Goal: Task Accomplishment & Management: Manage account settings

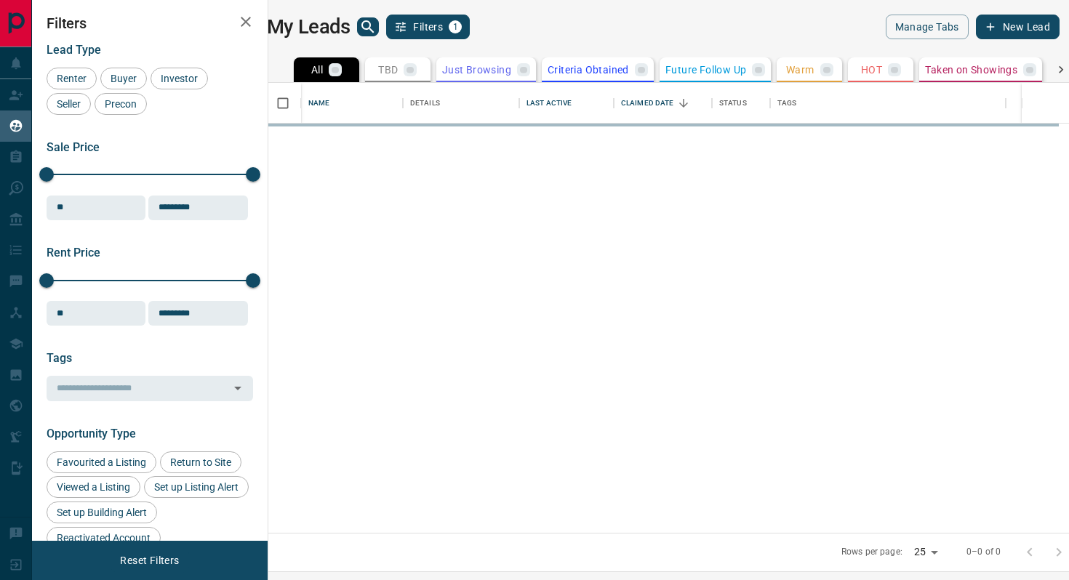
scroll to position [450, 794]
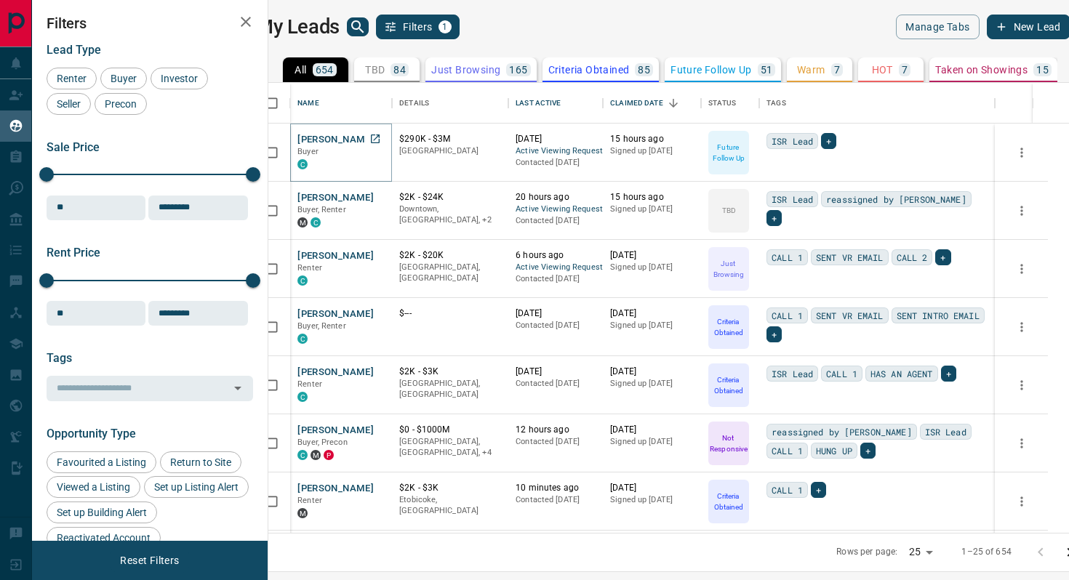
click at [358, 140] on button "[PERSON_NAME]" at bounding box center [336, 140] width 76 height 14
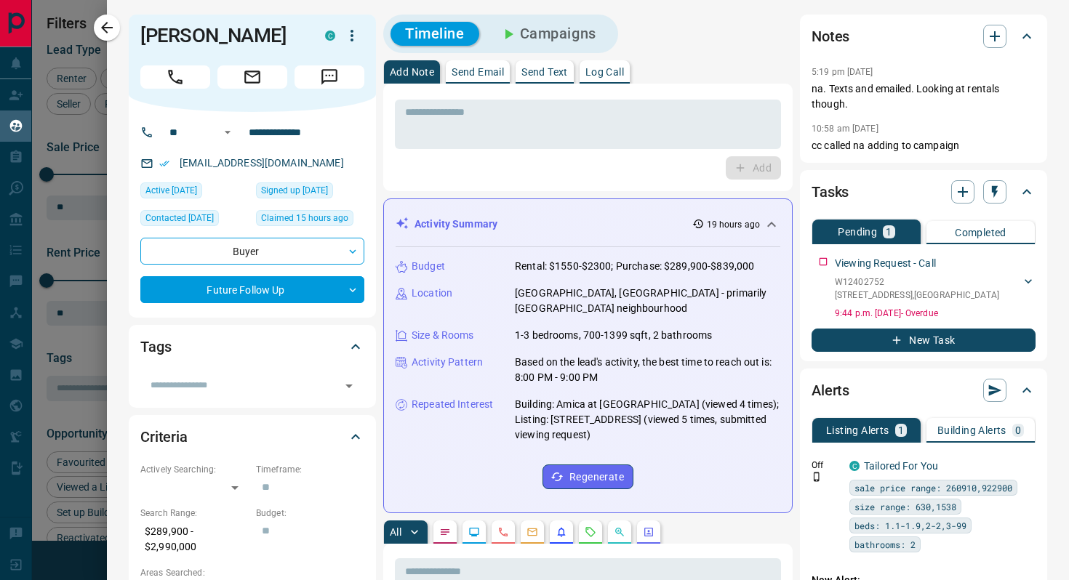
scroll to position [114, 0]
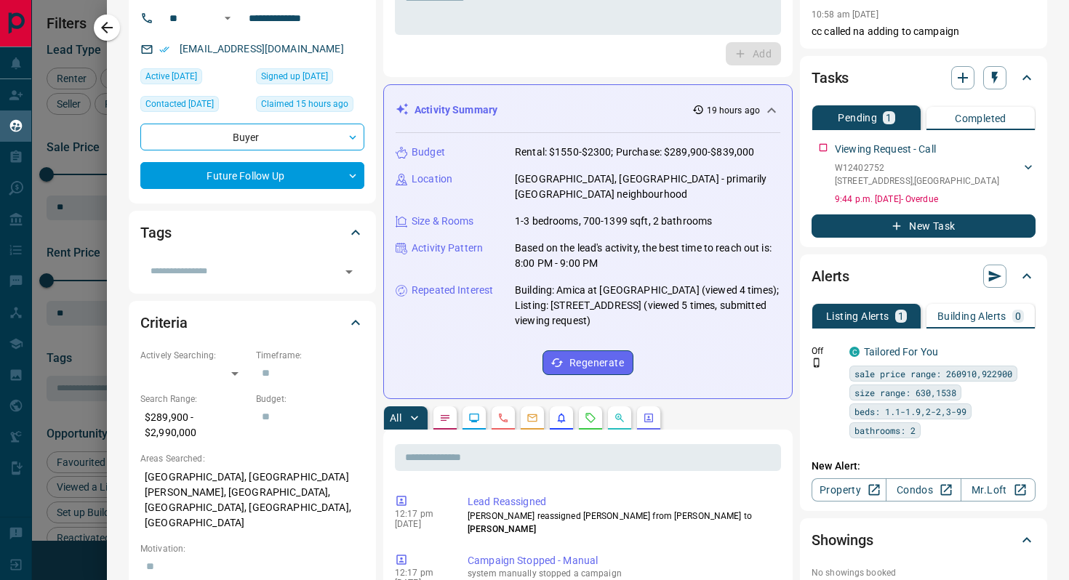
click at [589, 422] on icon "Requests" at bounding box center [591, 418] width 12 height 12
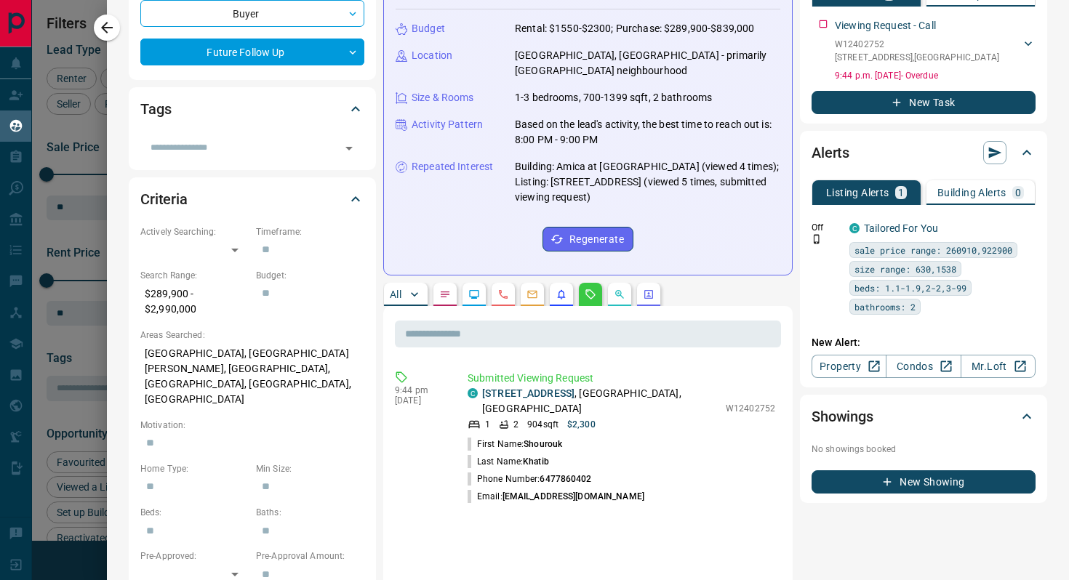
scroll to position [0, 0]
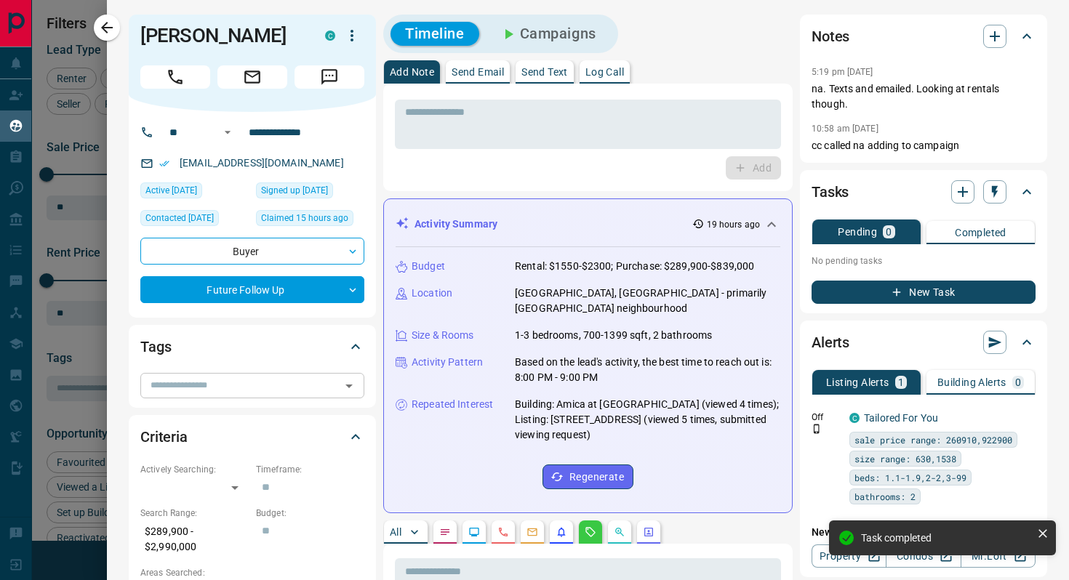
click at [350, 388] on icon "Open" at bounding box center [348, 386] width 17 height 17
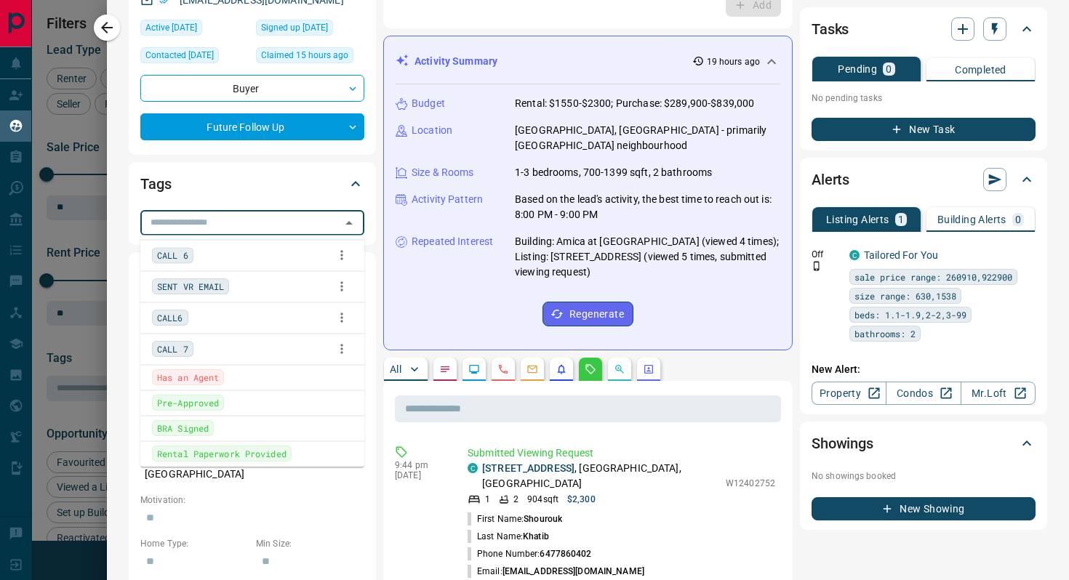
scroll to position [502, 0]
click at [218, 284] on span "SENT VR EMAIL" at bounding box center [190, 286] width 67 height 15
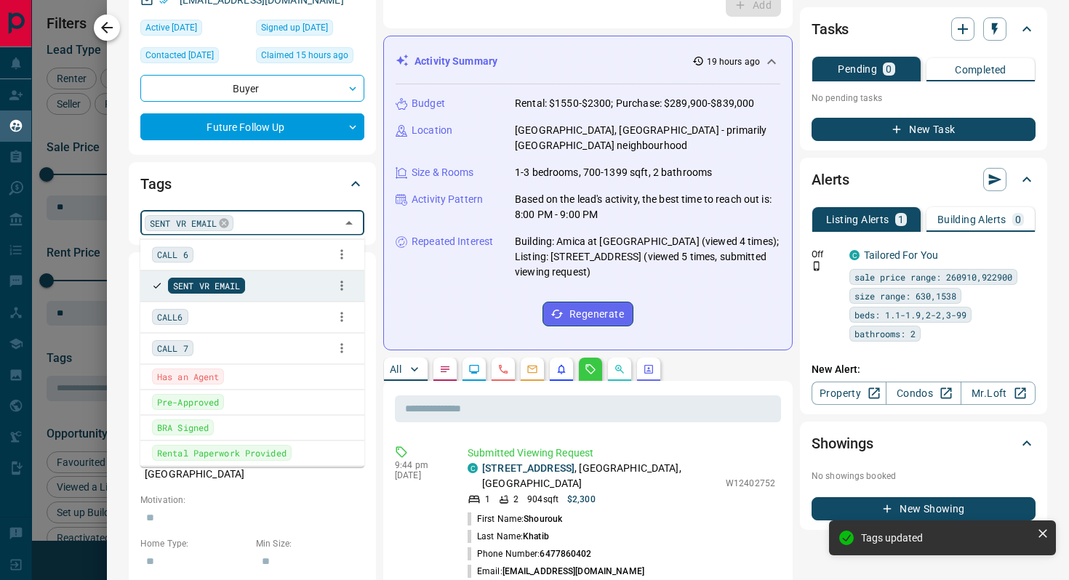
click at [104, 27] on icon "button" at bounding box center [107, 28] width 12 height 12
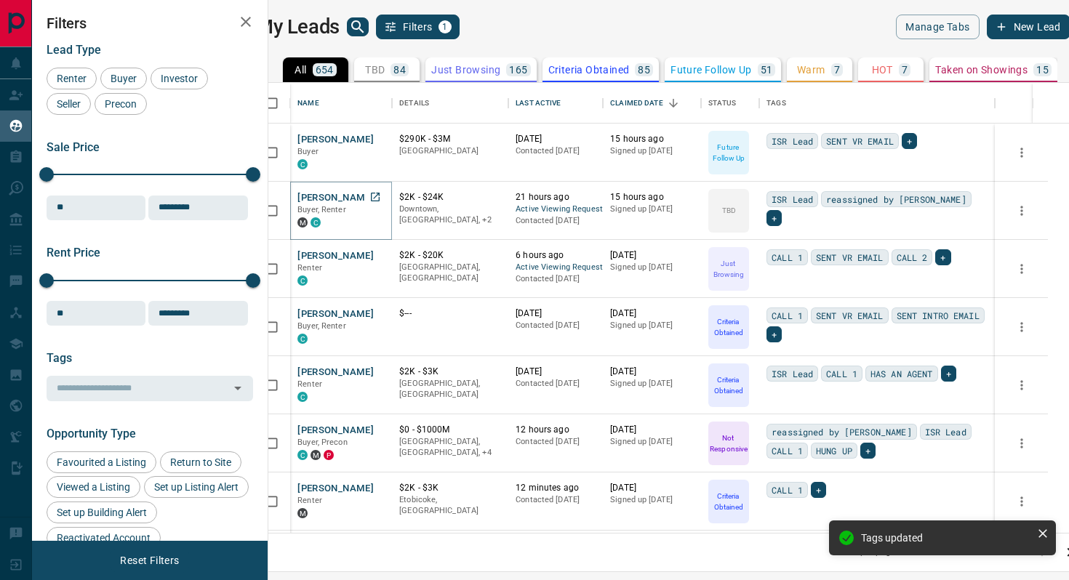
click at [357, 193] on button "[PERSON_NAME]" at bounding box center [336, 198] width 76 height 14
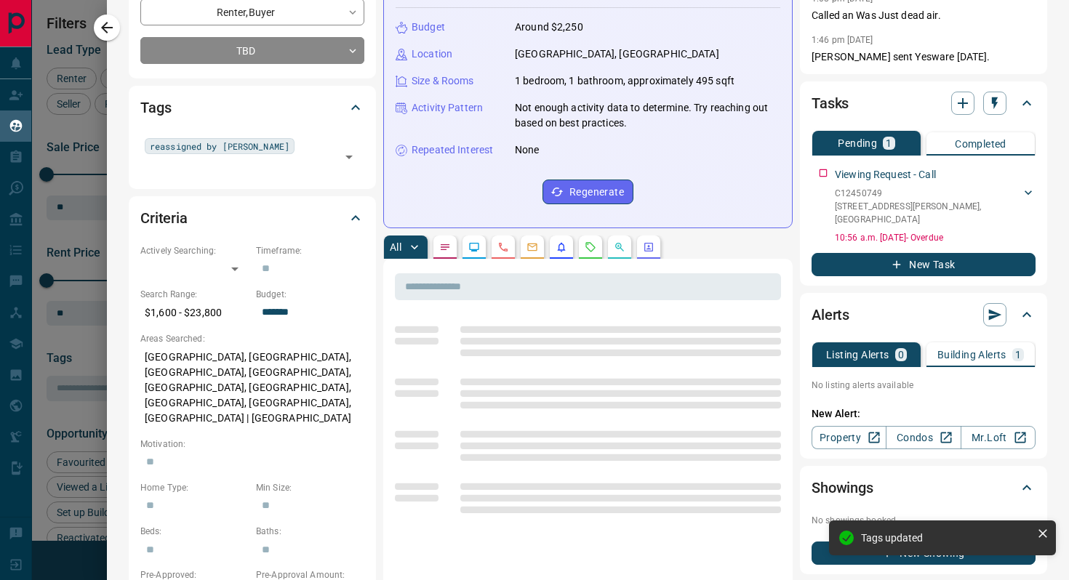
scroll to position [351, 0]
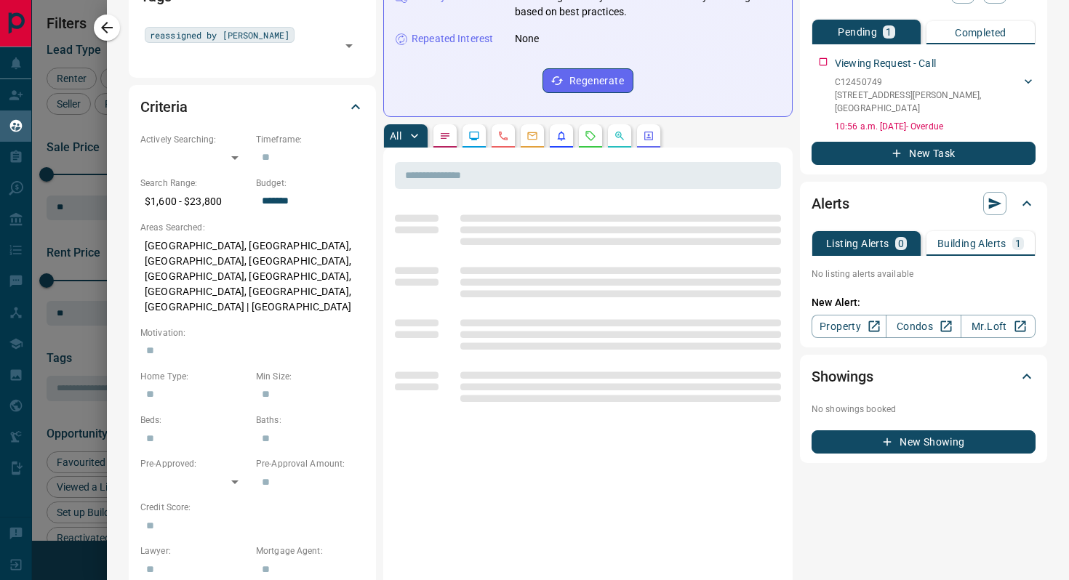
click at [589, 145] on button "button" at bounding box center [590, 135] width 23 height 23
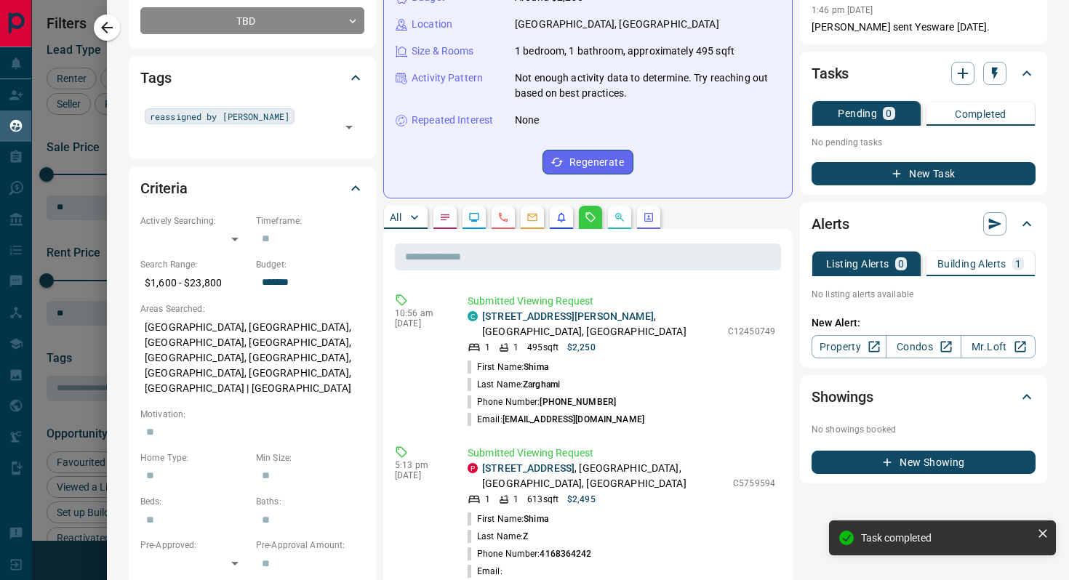
scroll to position [0, 0]
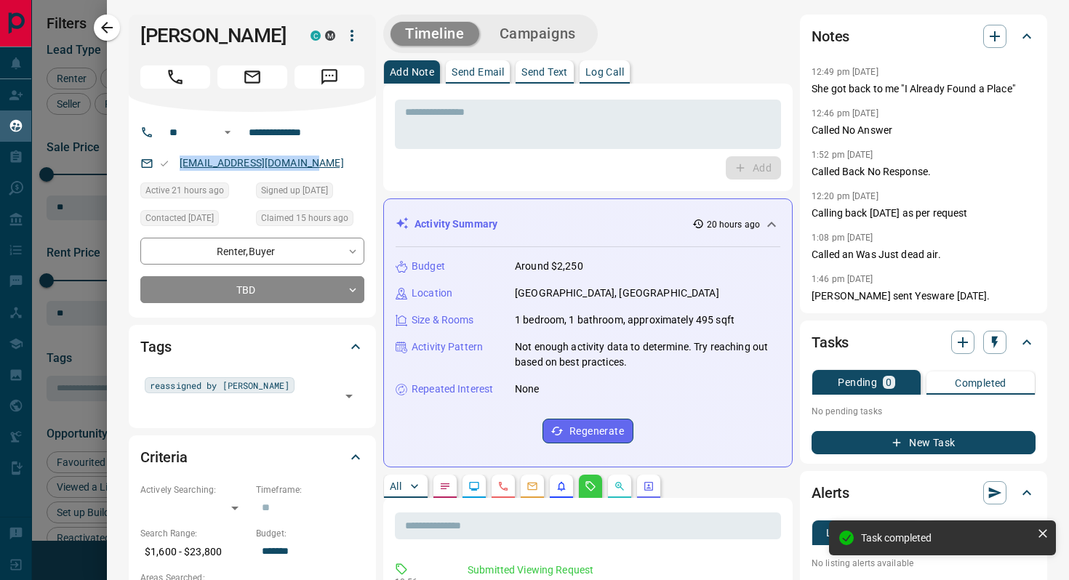
copy link "[EMAIL_ADDRESS][DOMAIN_NAME]"
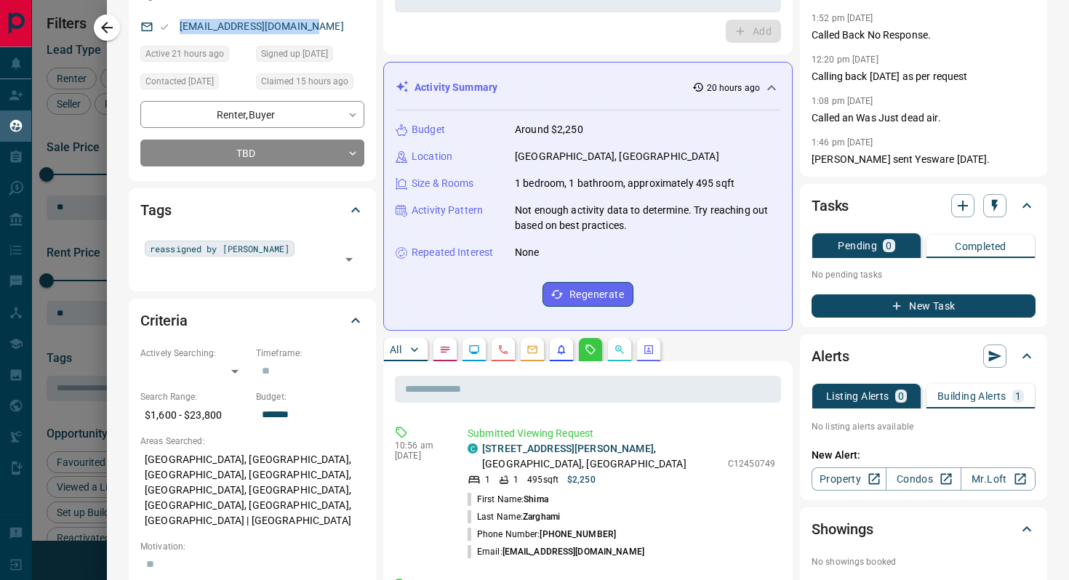
scroll to position [201, 0]
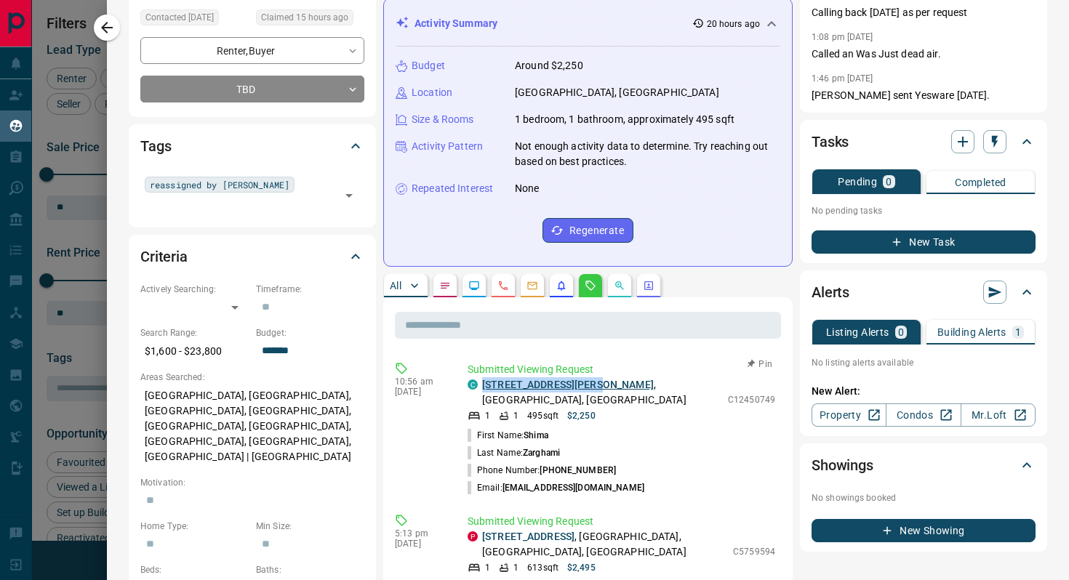
copy link "[STREET_ADDRESS][PERSON_NAME]"
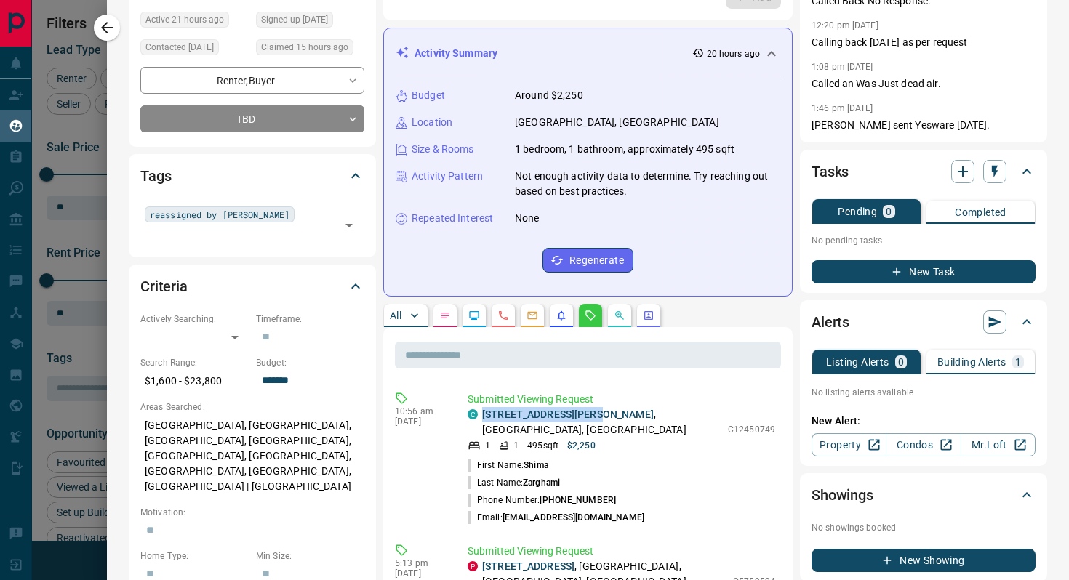
scroll to position [168, 0]
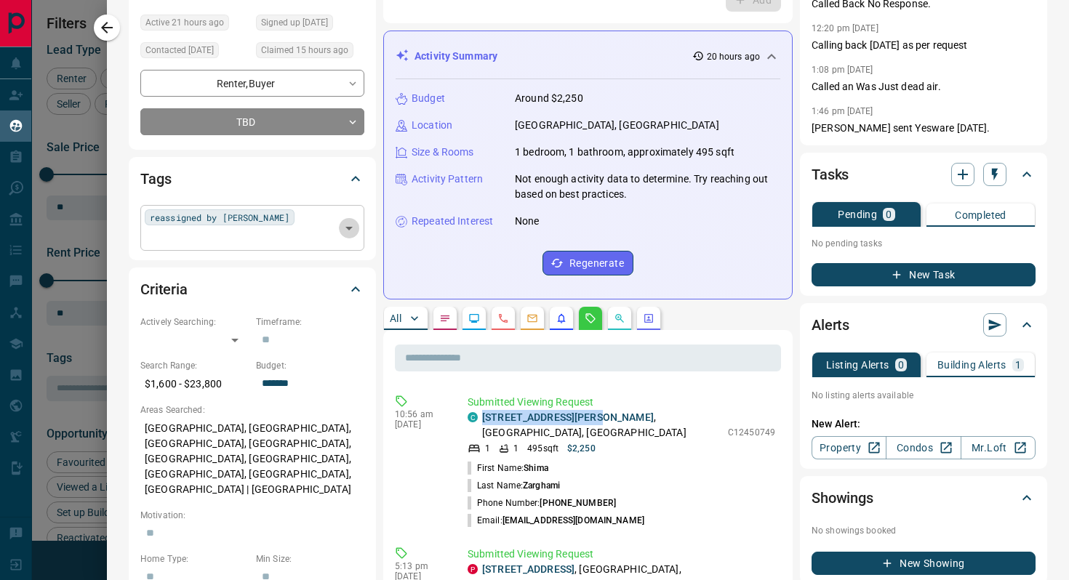
click at [353, 220] on icon "Open" at bounding box center [348, 228] width 17 height 17
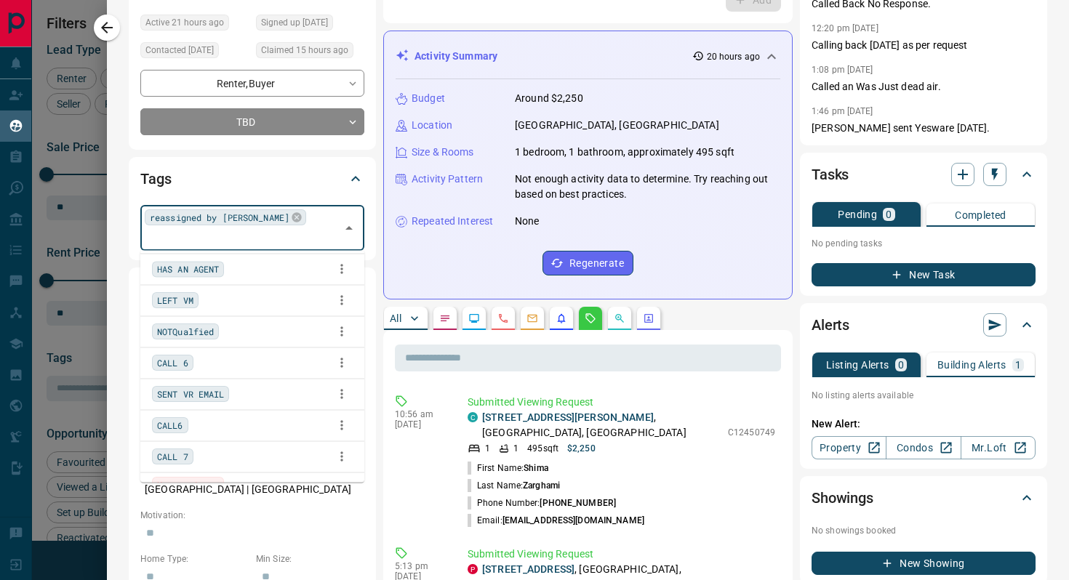
scroll to position [467, 0]
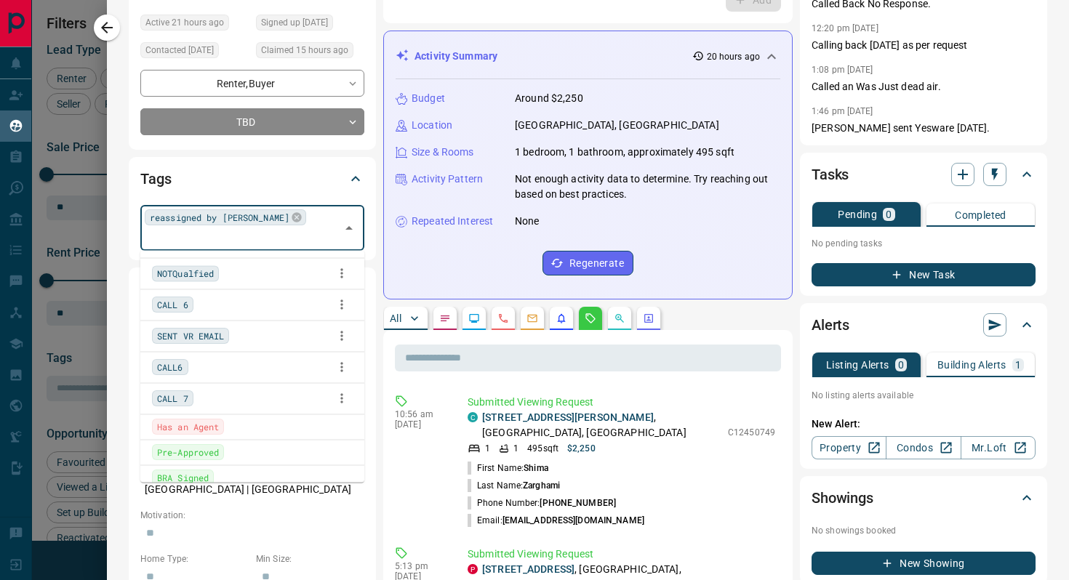
click at [228, 336] on div "SENT VR EMAIL" at bounding box center [190, 337] width 77 height 16
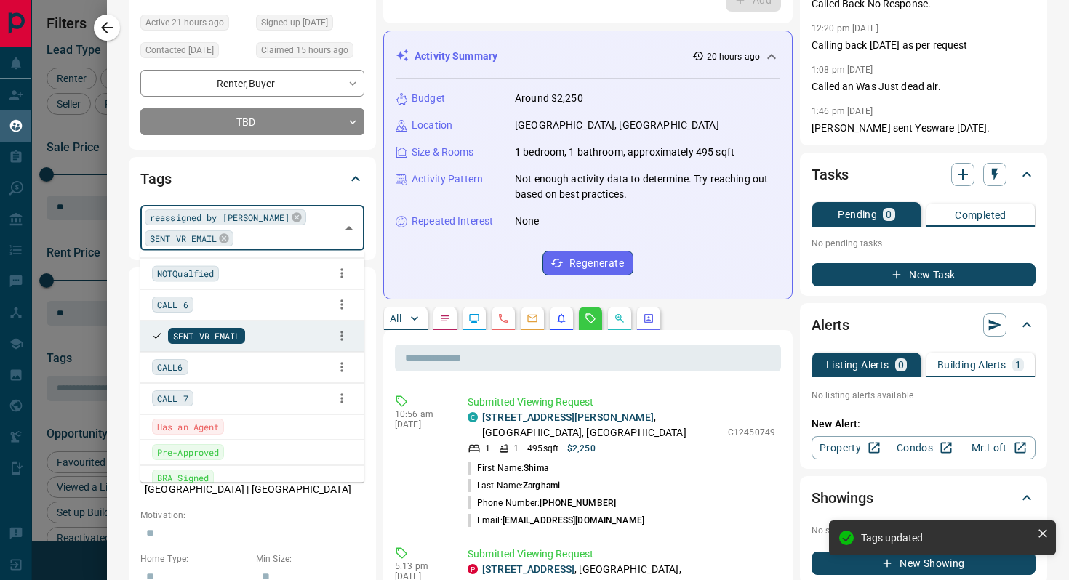
scroll to position [172, 0]
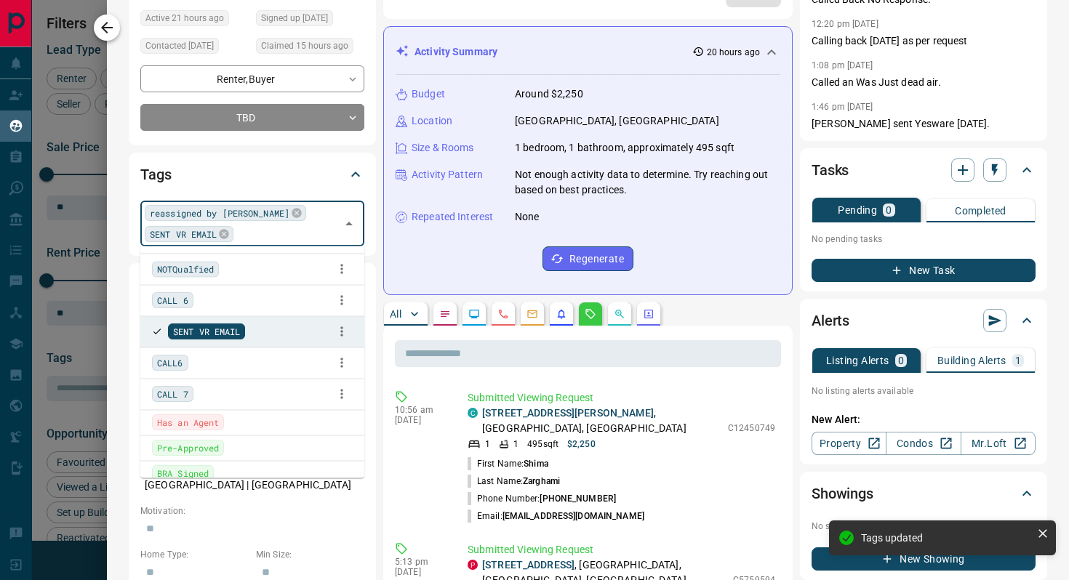
click at [102, 29] on icon "button" at bounding box center [106, 27] width 17 height 17
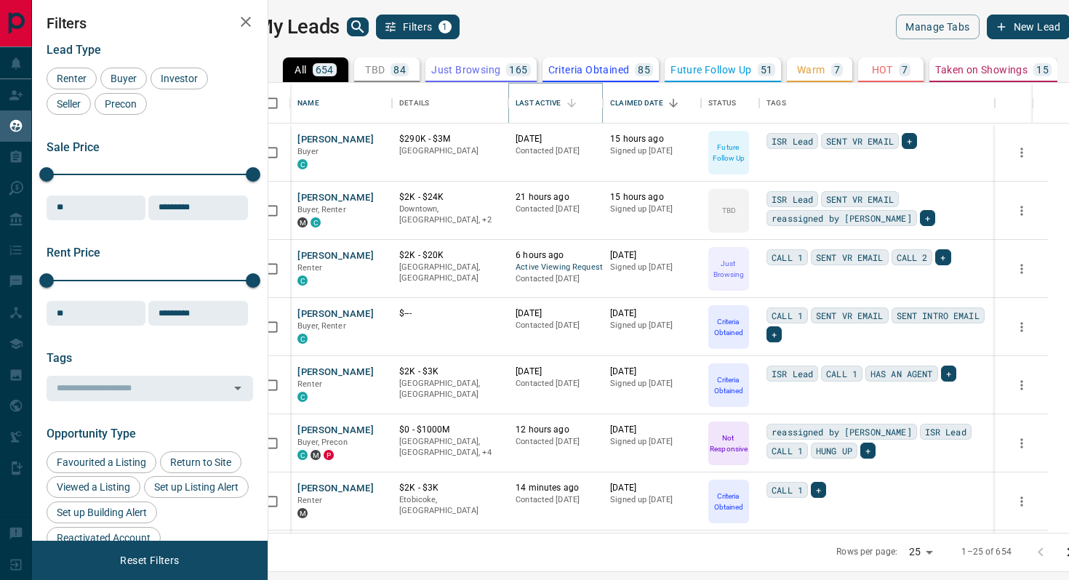
click at [576, 102] on icon "Sort" at bounding box center [571, 103] width 9 height 9
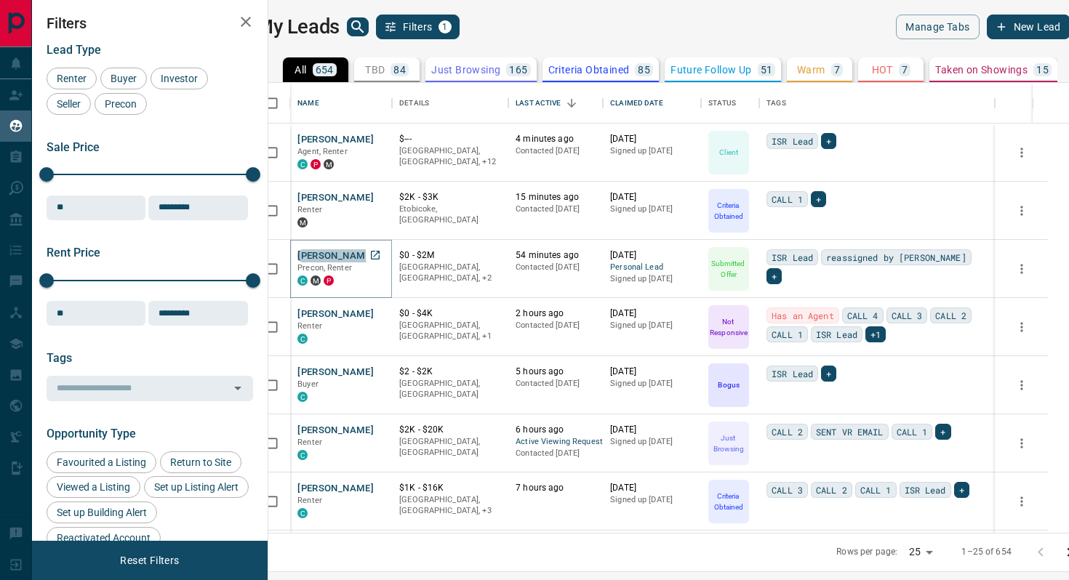
click at [354, 254] on button "[PERSON_NAME]" at bounding box center [336, 257] width 76 height 14
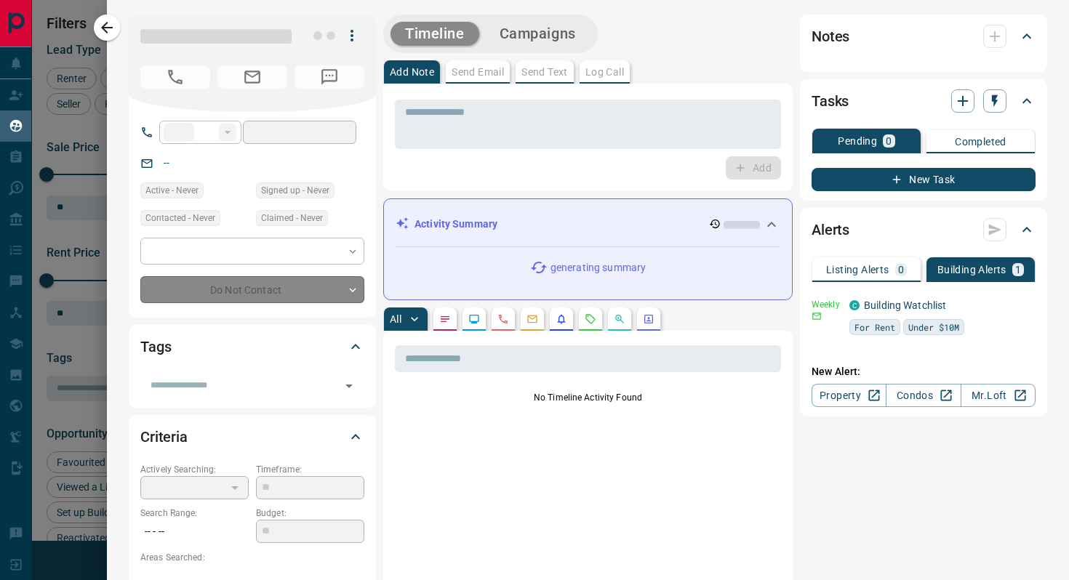
type input "**"
type input "**********"
type input "*"
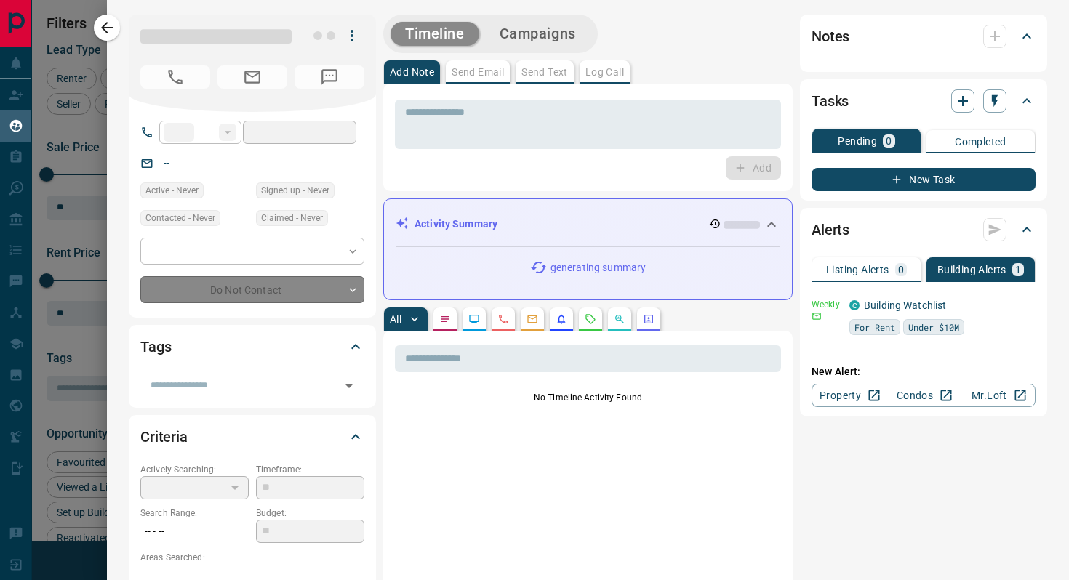
type input "*********"
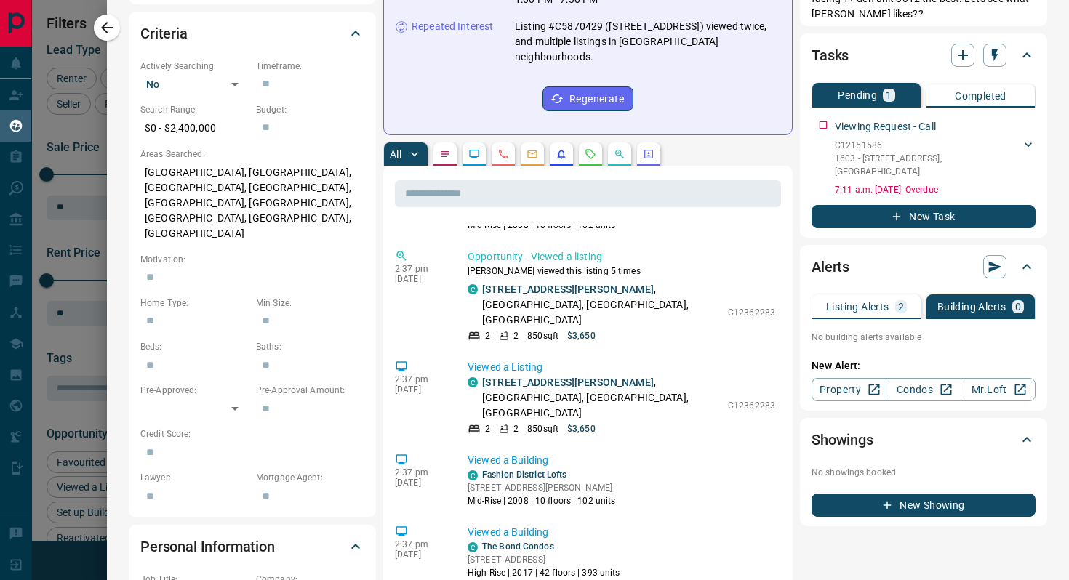
scroll to position [1146, 0]
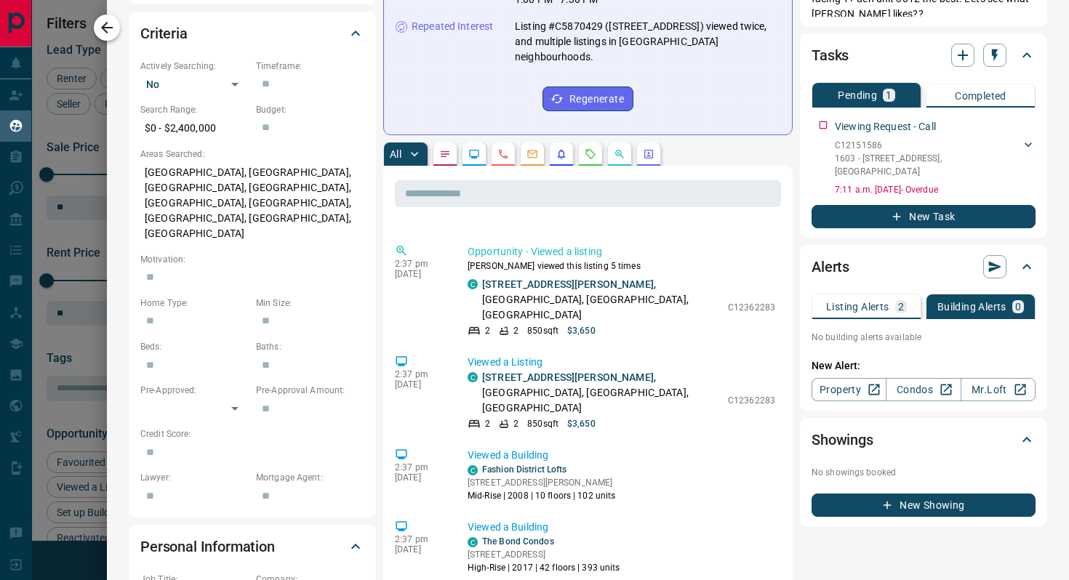
click at [110, 27] on icon "button" at bounding box center [107, 28] width 12 height 12
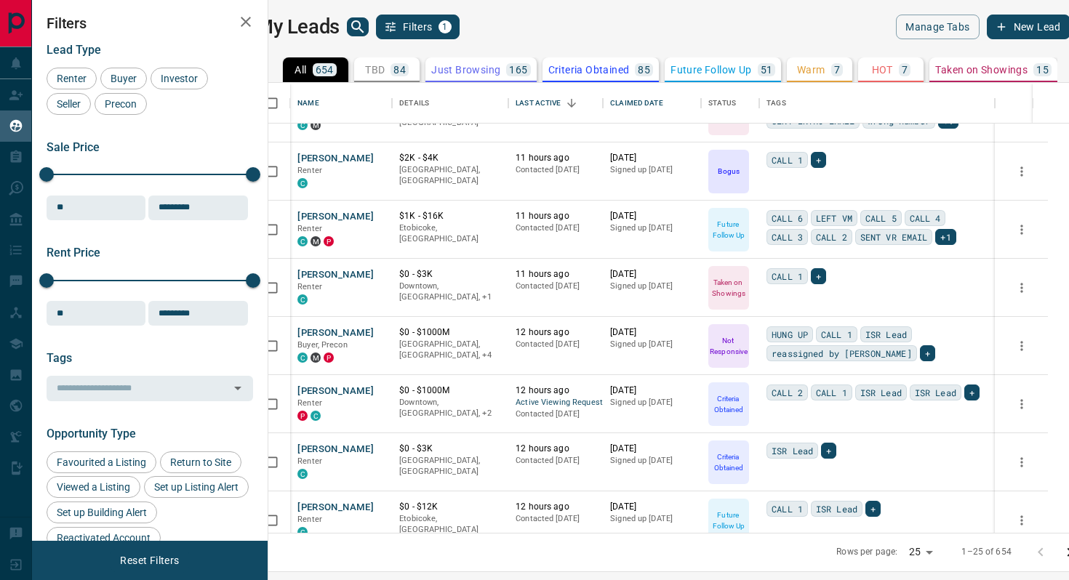
scroll to position [717, 0]
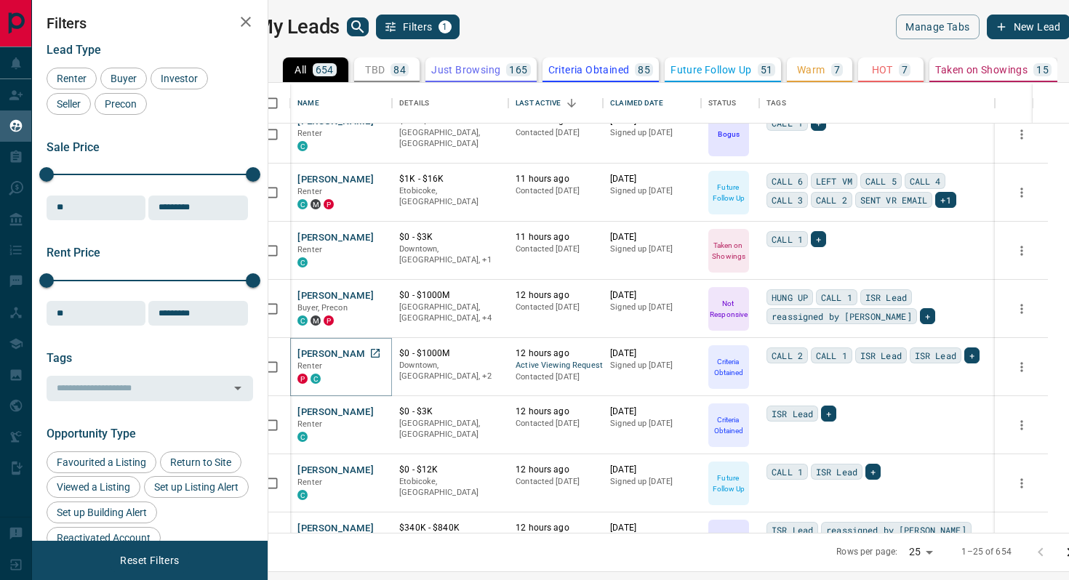
click at [353, 349] on button "[PERSON_NAME]" at bounding box center [336, 355] width 76 height 14
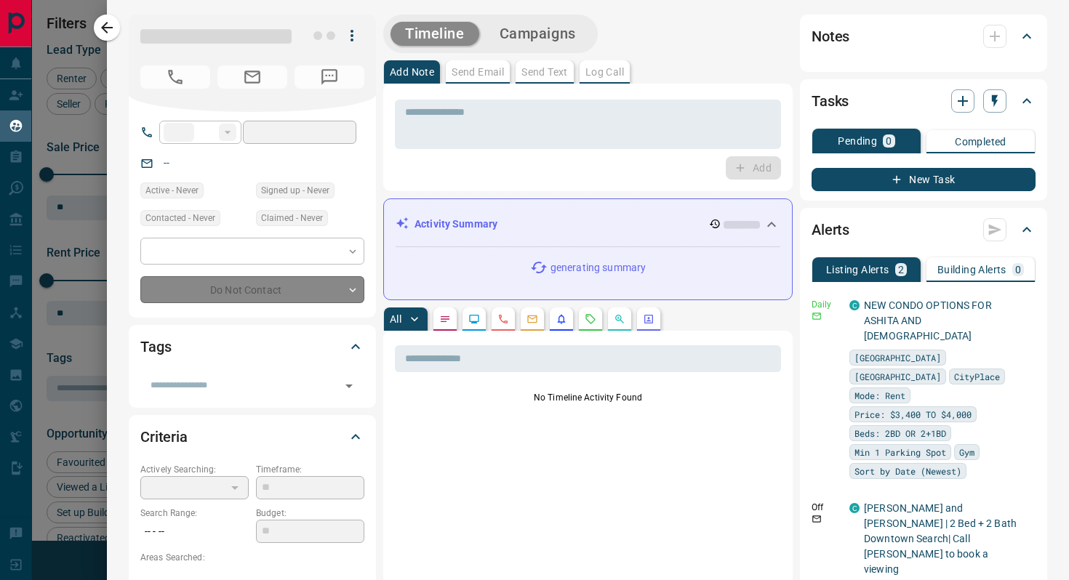
type input "**"
type input "**********"
type input "*"
type input "*******"
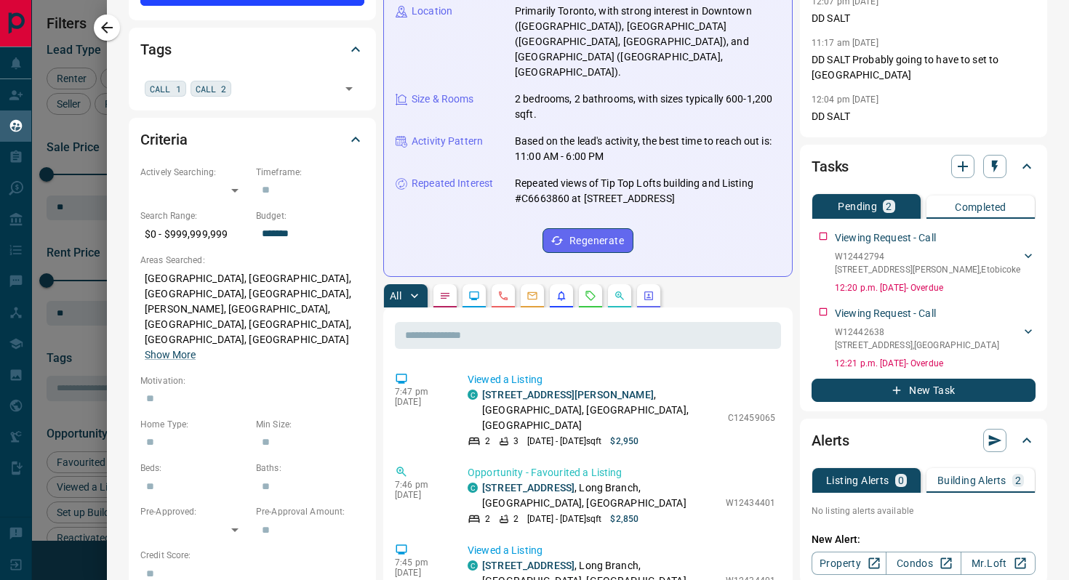
scroll to position [324, 0]
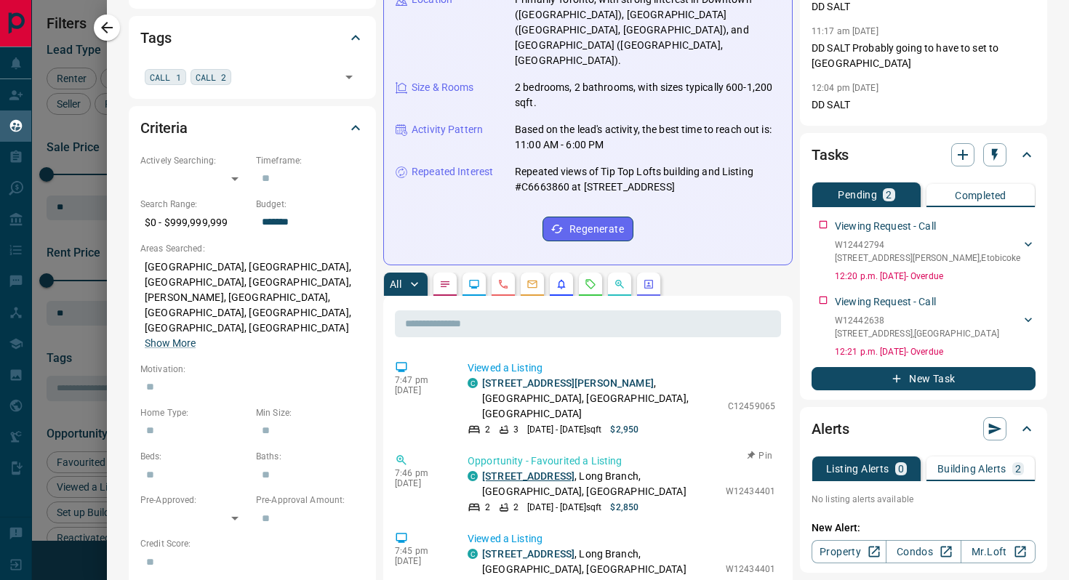
click at [540, 471] on link "[STREET_ADDRESS]" at bounding box center [528, 477] width 92 height 12
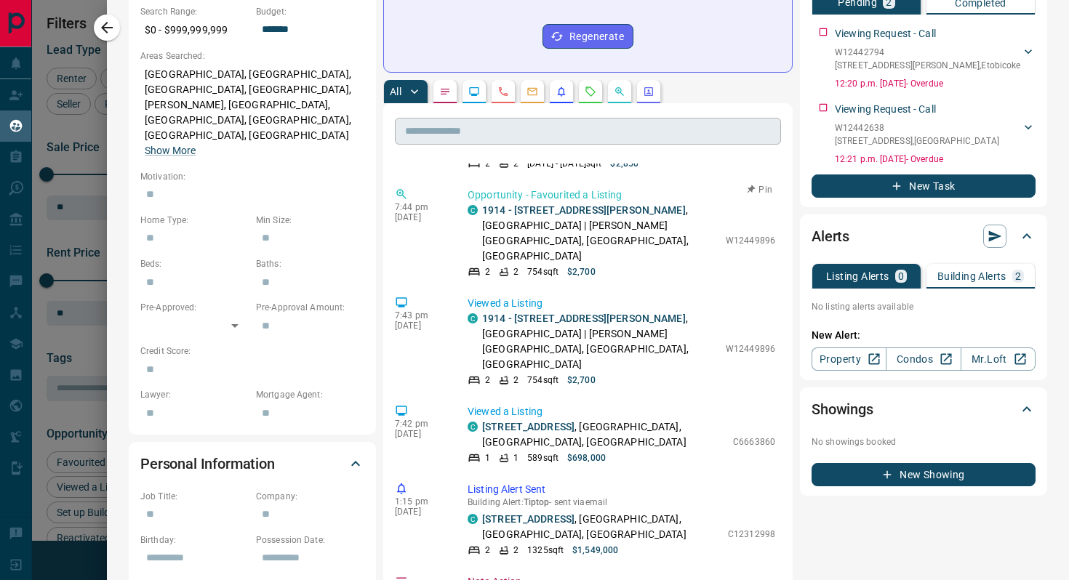
scroll to position [231, 0]
click at [114, 23] on icon "button" at bounding box center [106, 27] width 17 height 17
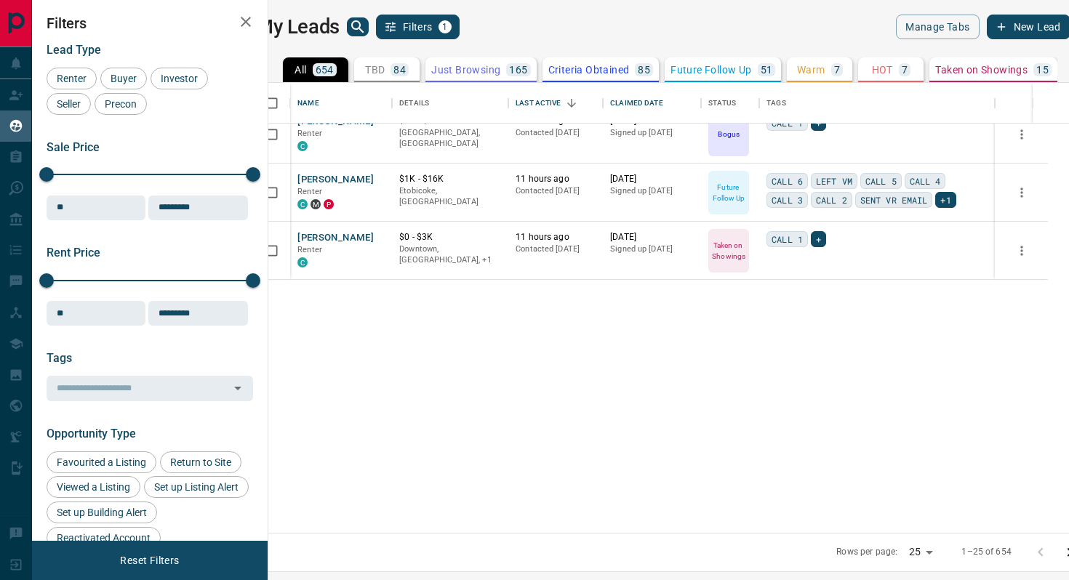
scroll to position [0, 0]
